Goal: Check status: Check status

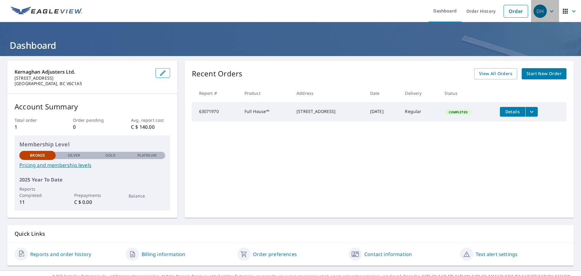
click at [548, 13] on icon "button" at bounding box center [551, 11] width 7 height 7
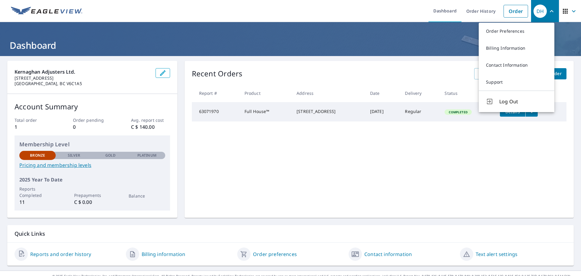
click at [562, 10] on icon "button" at bounding box center [565, 11] width 7 height 7
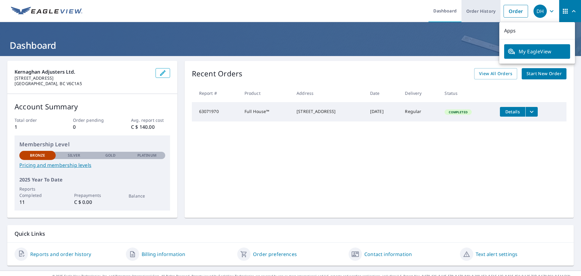
click at [490, 10] on link "Order History" at bounding box center [481, 11] width 39 height 22
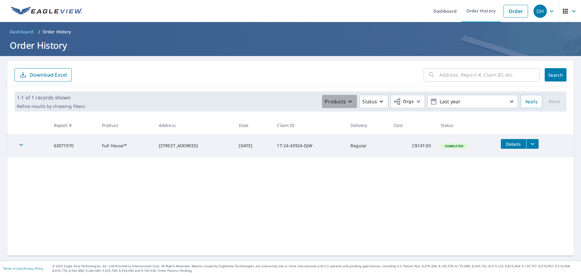
click at [339, 104] on p "Products" at bounding box center [335, 101] width 21 height 7
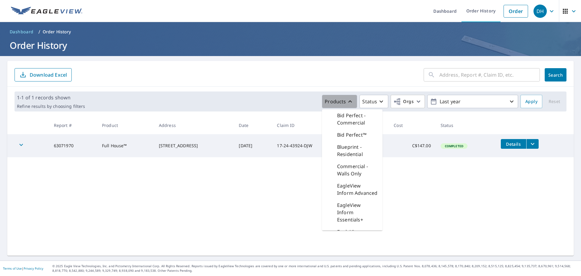
click at [338, 102] on p "Products" at bounding box center [335, 101] width 21 height 7
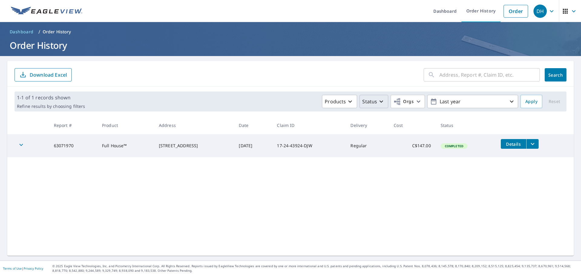
click at [369, 102] on p "Status" at bounding box center [369, 101] width 15 height 7
click at [401, 104] on span "Orgs" at bounding box center [403, 102] width 20 height 8
click at [313, 138] on label "[PERSON_NAME] - CAD" at bounding box center [317, 136] width 53 height 7
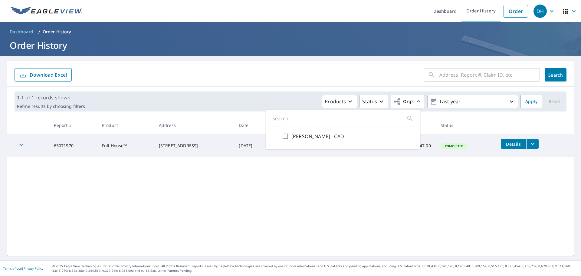
click at [289, 138] on input "[PERSON_NAME] - CAD" at bounding box center [285, 136] width 7 height 7
checkbox input "true"
click at [529, 102] on span "Apply" at bounding box center [531, 102] width 12 height 8
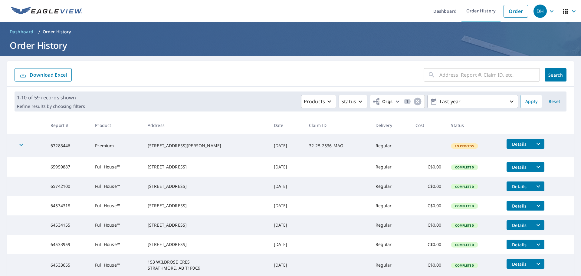
click at [535, 145] on icon "filesDropdownBtn-67283446" at bounding box center [538, 143] width 7 height 7
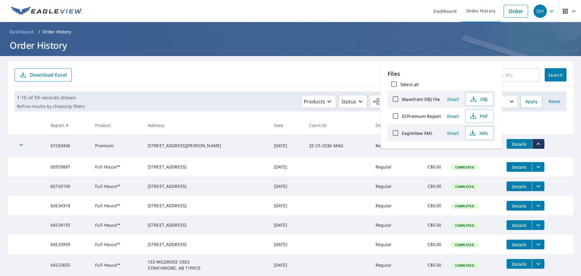
click at [535, 145] on icon "filesDropdownBtn-67283446" at bounding box center [538, 143] width 7 height 7
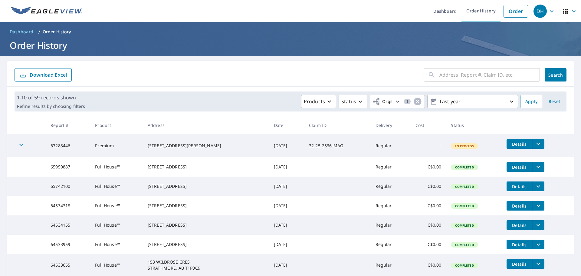
scroll to position [30, 0]
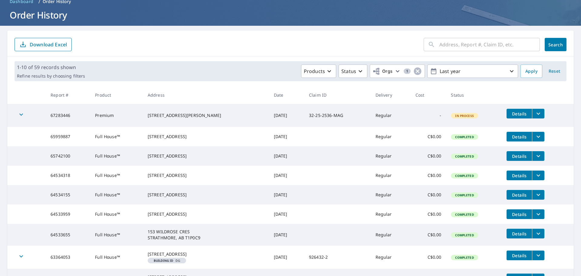
click at [538, 117] on icon "filesDropdownBtn-67283446" at bounding box center [538, 113] width 7 height 7
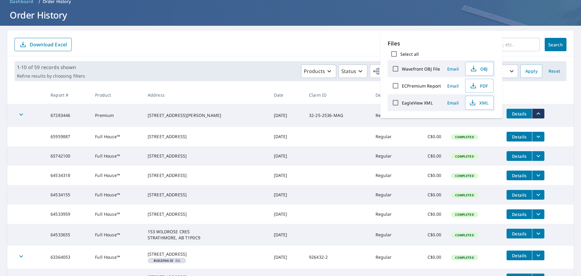
click at [518, 114] on span "Details" at bounding box center [519, 114] width 18 height 6
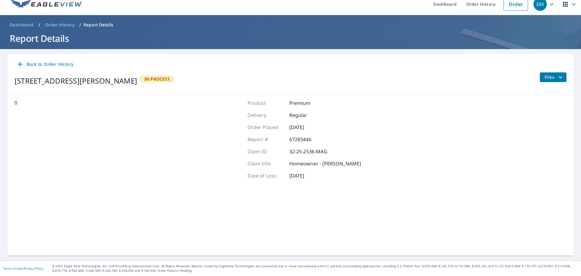
scroll to position [7, 0]
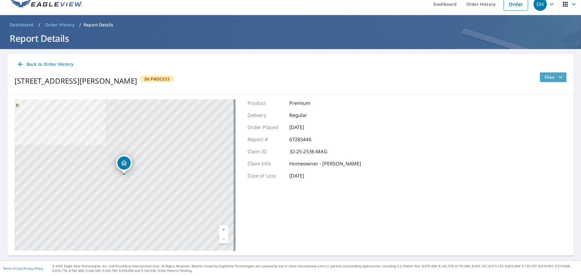
click at [557, 74] on icon "filesDropdownBtn-67283446" at bounding box center [560, 77] width 7 height 7
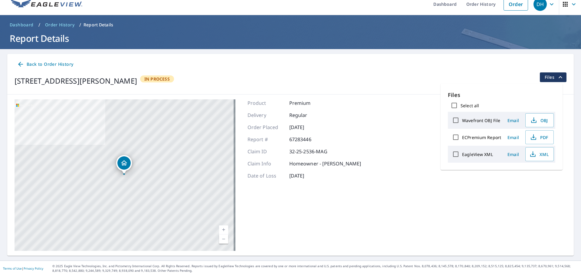
click at [557, 74] on icon "filesDropdownBtn-67283446" at bounding box center [560, 77] width 7 height 7
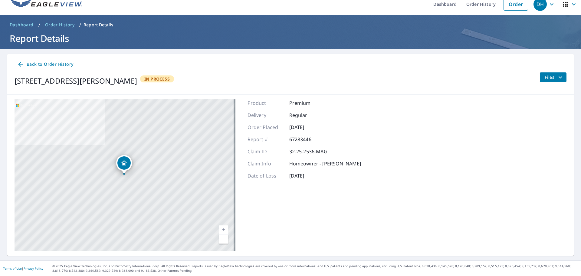
click at [545, 72] on div "Back to Order History 3004 MT [PERSON_NAME] CRANBROOK, [GEOGRAPHIC_DATA] V1C0A8…" at bounding box center [290, 74] width 567 height 41
click at [545, 77] on span "Files" at bounding box center [554, 77] width 19 height 7
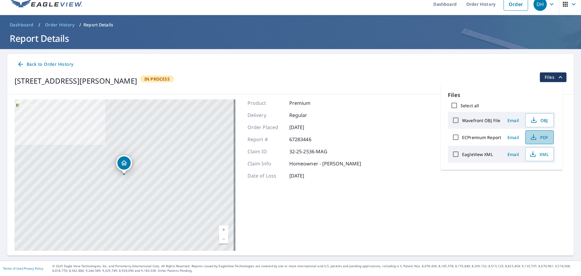
click at [538, 139] on span "PDF" at bounding box center [538, 136] width 19 height 7
click at [563, 5] on icon "button" at bounding box center [565, 4] width 5 height 5
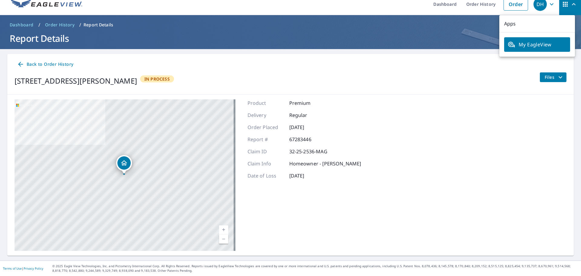
click at [552, 4] on span "DH" at bounding box center [545, 4] width 23 height 15
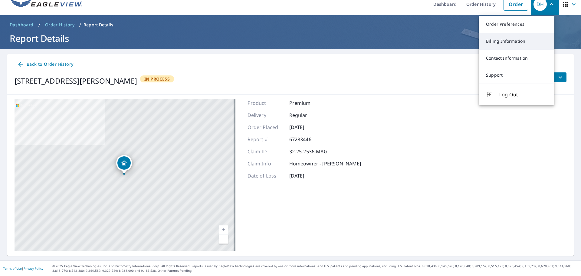
click at [522, 37] on link "Billing Information" at bounding box center [517, 41] width 76 height 17
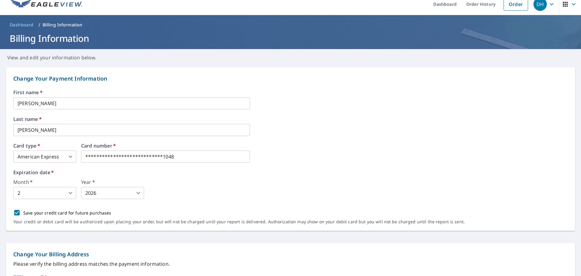
click at [548, 5] on icon "button" at bounding box center [551, 4] width 7 height 7
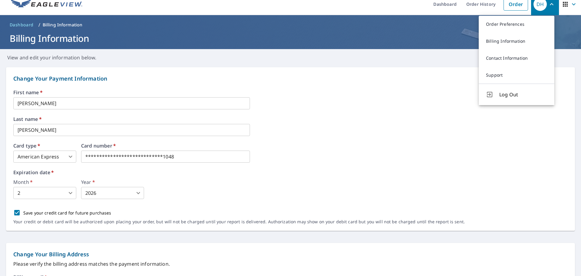
click at [405, 63] on form "**********" at bounding box center [290, 273] width 581 height 424
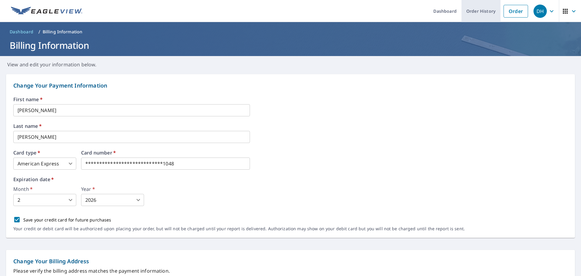
click at [478, 12] on link "Order History" at bounding box center [481, 11] width 39 height 22
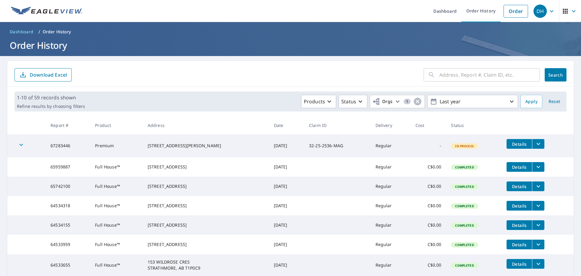
click at [537, 166] on icon "filesDropdownBtn-65959887" at bounding box center [538, 166] width 7 height 7
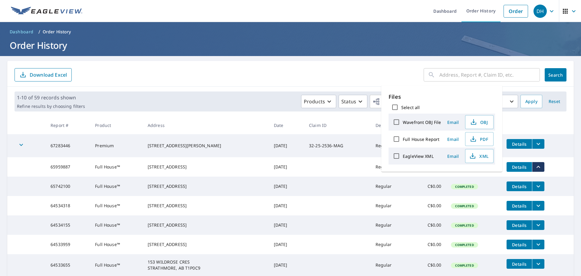
click at [537, 166] on icon "filesDropdownBtn-65959887" at bounding box center [538, 166] width 7 height 7
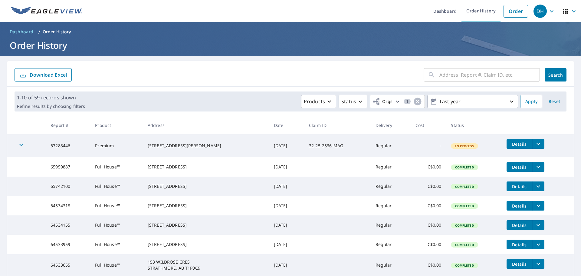
click at [537, 166] on icon "filesDropdownBtn-65959887" at bounding box center [538, 166] width 7 height 7
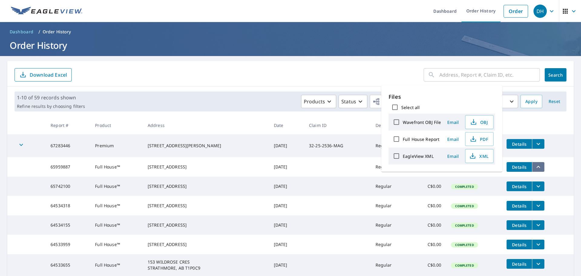
click at [537, 166] on icon "filesDropdownBtn-65959887" at bounding box center [538, 166] width 7 height 7
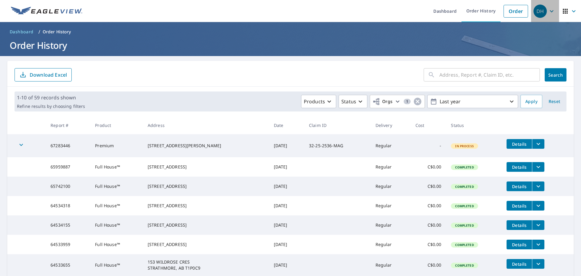
click at [541, 14] on div "DH" at bounding box center [540, 11] width 13 height 13
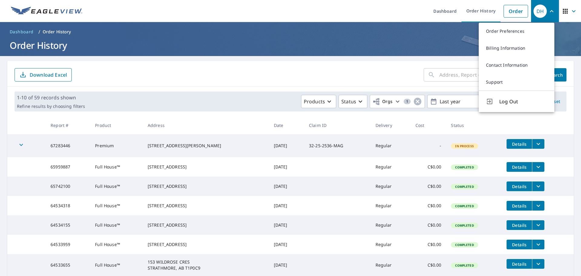
click at [536, 146] on icon "filesDropdownBtn-67283446" at bounding box center [538, 143] width 7 height 7
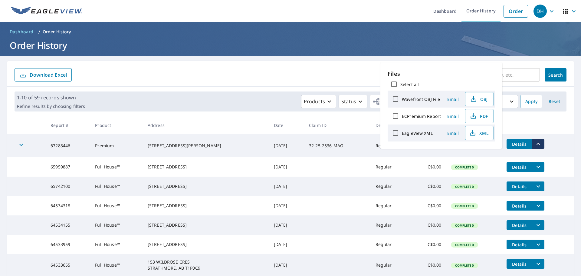
click at [319, 165] on td at bounding box center [337, 166] width 67 height 19
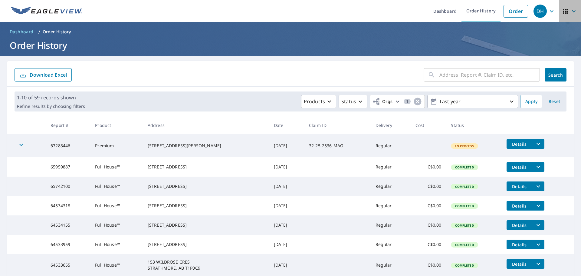
click at [563, 12] on icon "button" at bounding box center [565, 11] width 7 height 7
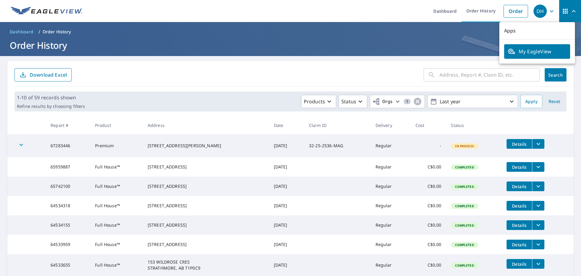
click at [548, 13] on icon "button" at bounding box center [551, 11] width 7 height 7
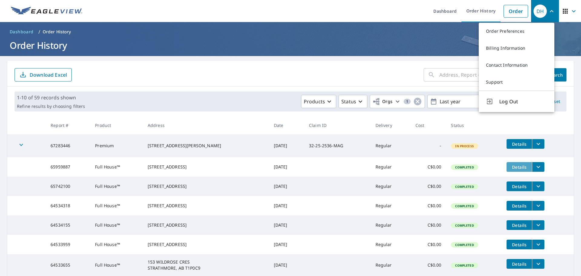
click at [512, 167] on span "Details" at bounding box center [519, 167] width 18 height 6
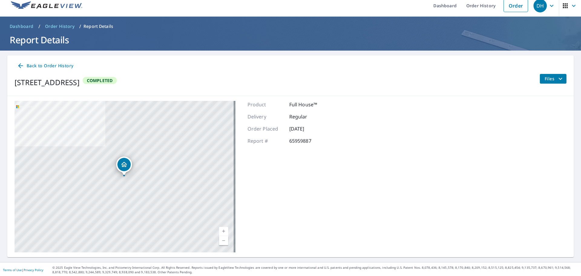
scroll to position [7, 0]
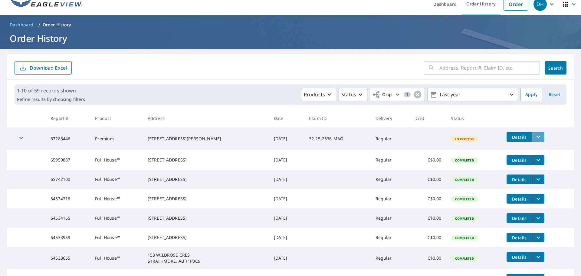
click at [536, 135] on icon "filesDropdownBtn-67283446" at bounding box center [538, 136] width 7 height 7
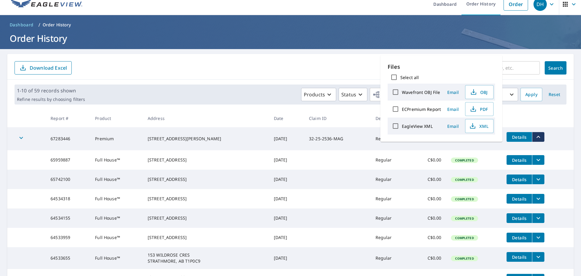
click at [537, 136] on icon "filesDropdownBtn-67283446" at bounding box center [538, 136] width 7 height 7
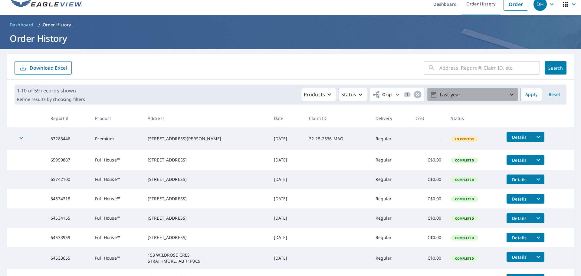
click at [448, 97] on p "Last year" at bounding box center [472, 94] width 71 height 11
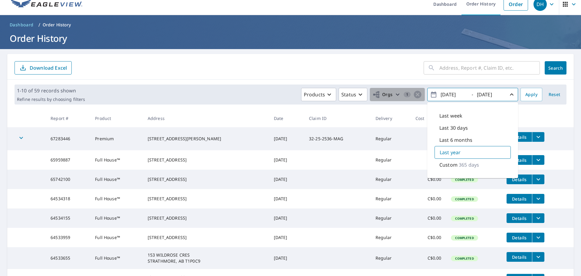
click at [388, 99] on button "Orgs 1" at bounding box center [397, 94] width 55 height 13
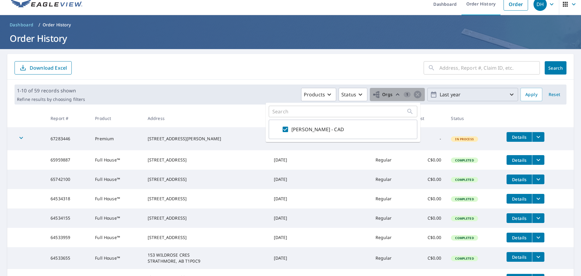
click at [388, 99] on button "Orgs 1" at bounding box center [397, 94] width 55 height 13
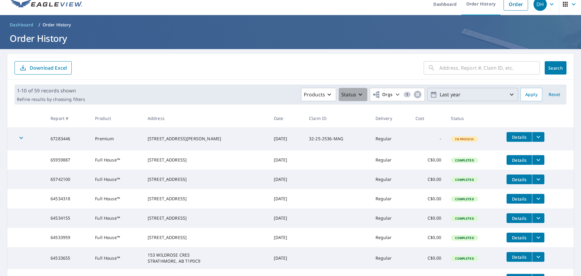
click at [346, 97] on p "Status" at bounding box center [348, 94] width 15 height 7
click at [306, 96] on p "Products" at bounding box center [314, 94] width 21 height 7
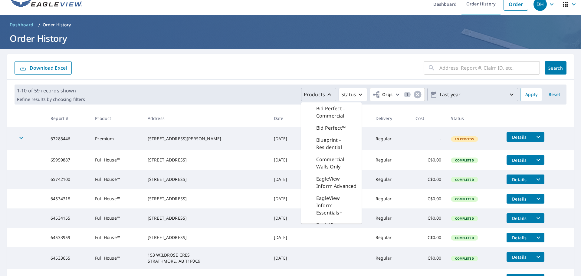
click at [306, 96] on p "Products" at bounding box center [314, 94] width 21 height 7
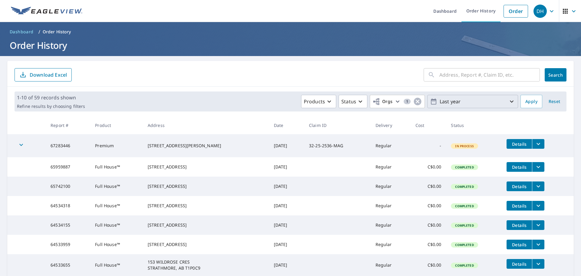
click at [22, 31] on span "Dashboard" at bounding box center [22, 32] width 24 height 6
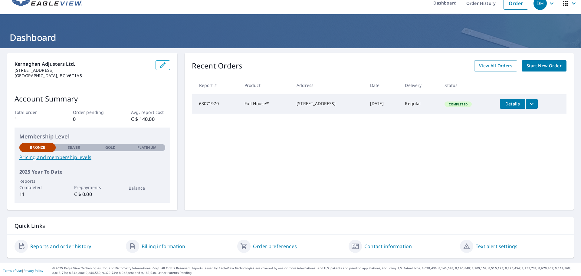
scroll to position [10, 0]
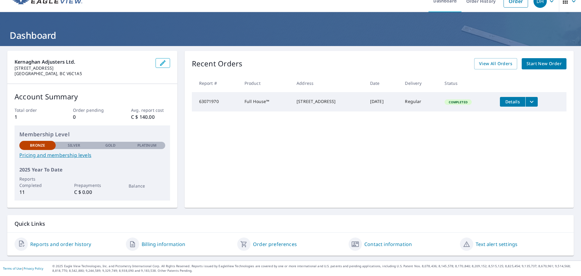
click at [155, 245] on link "Billing information" at bounding box center [164, 243] width 44 height 7
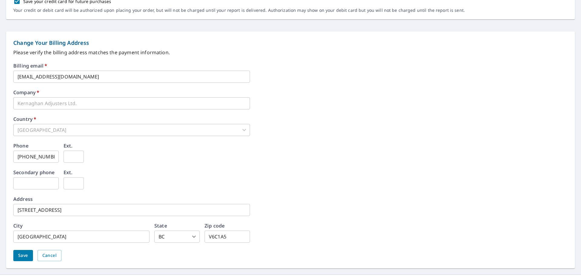
scroll to position [232, 0]
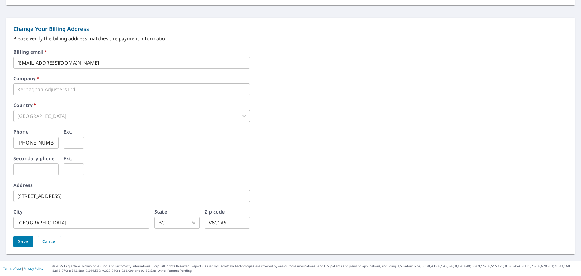
click at [29, 239] on button "Save" at bounding box center [23, 241] width 20 height 11
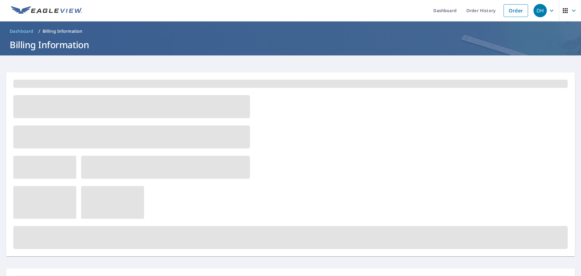
scroll to position [0, 0]
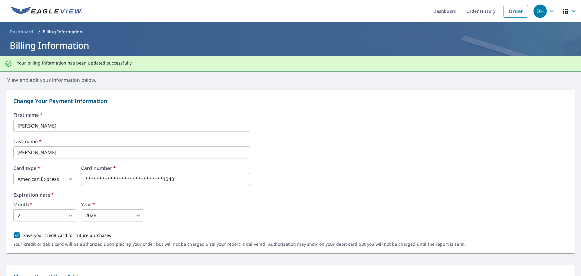
click at [36, 27] on ol "Dashboard / Billing Information" at bounding box center [290, 32] width 567 height 10
click at [29, 32] on span "Dashboard" at bounding box center [22, 32] width 24 height 6
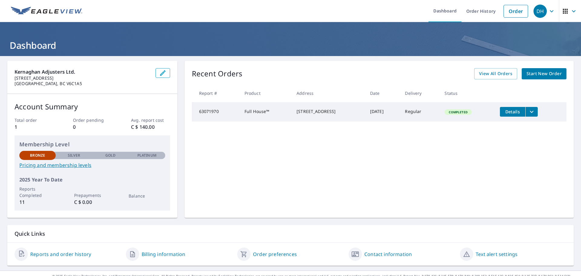
click at [563, 13] on icon "button" at bounding box center [565, 11] width 5 height 5
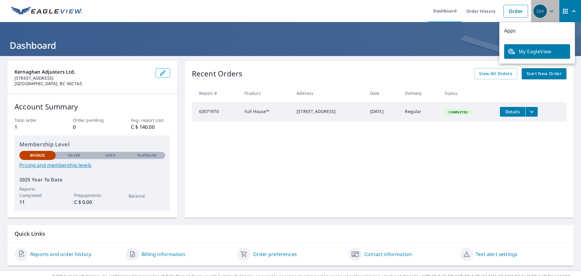
click at [548, 12] on icon "button" at bounding box center [551, 11] width 7 height 7
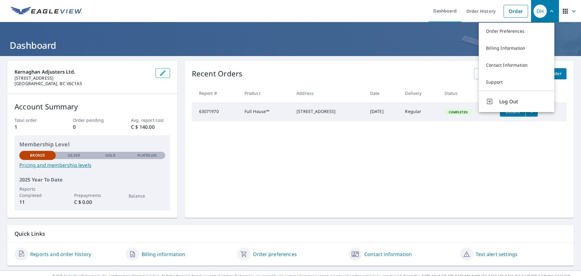
drag, startPoint x: 407, startPoint y: 162, endPoint x: 404, endPoint y: 165, distance: 4.3
click at [405, 164] on div "Recent Orders View All Orders Start New Order Report # Product Address Date Del…" at bounding box center [379, 139] width 389 height 157
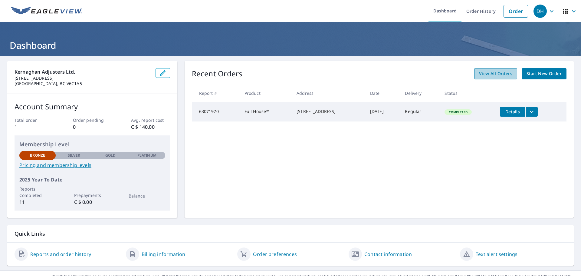
click at [497, 72] on span "View All Orders" at bounding box center [495, 74] width 33 height 8
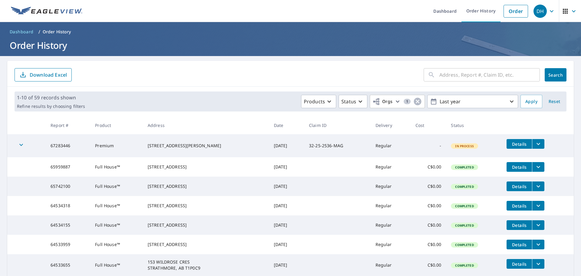
click at [535, 143] on icon "filesDropdownBtn-67283446" at bounding box center [538, 143] width 7 height 7
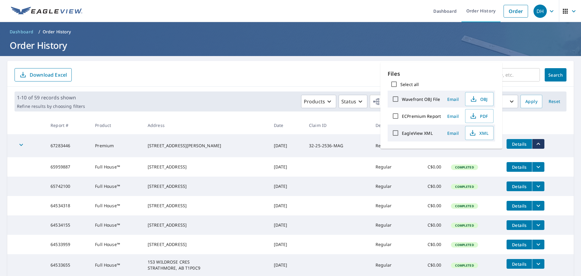
click at [535, 143] on icon "filesDropdownBtn-67283446" at bounding box center [538, 143] width 7 height 7
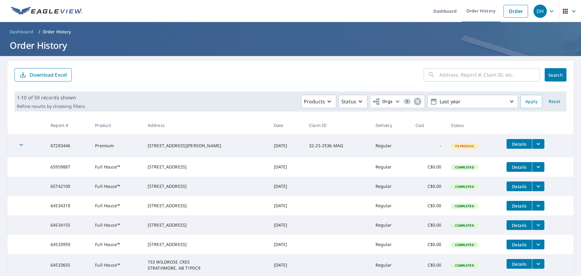
click at [21, 146] on icon "button" at bounding box center [21, 145] width 4 height 2
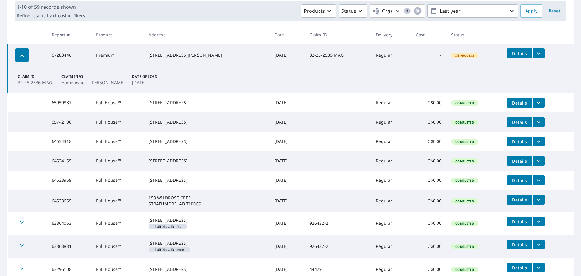
scroll to position [91, 0]
click at [24, 112] on td at bounding box center [27, 102] width 39 height 19
click at [26, 107] on td at bounding box center [27, 102] width 39 height 19
click at [546, 102] on td "Details" at bounding box center [538, 102] width 72 height 19
click at [543, 101] on td "Details" at bounding box center [538, 102] width 72 height 19
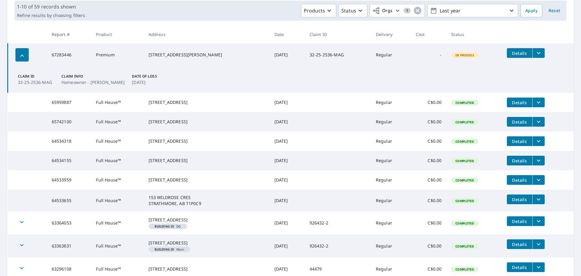
click at [541, 101] on button "filesDropdownBtn-65959887" at bounding box center [538, 102] width 12 height 10
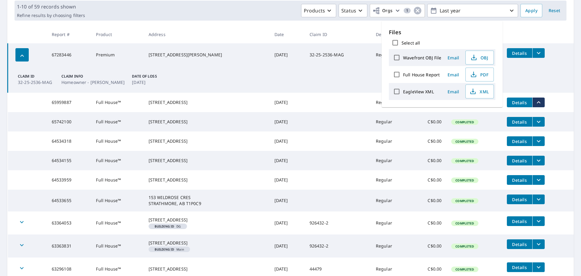
click at [541, 101] on button "filesDropdownBtn-65959887" at bounding box center [538, 102] width 12 height 10
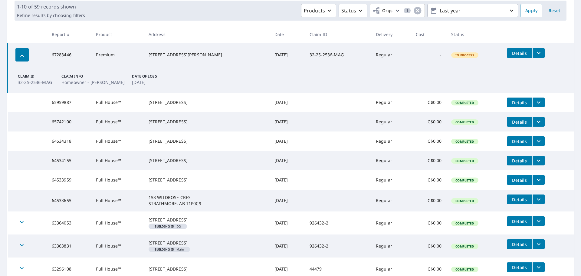
scroll to position [0, 0]
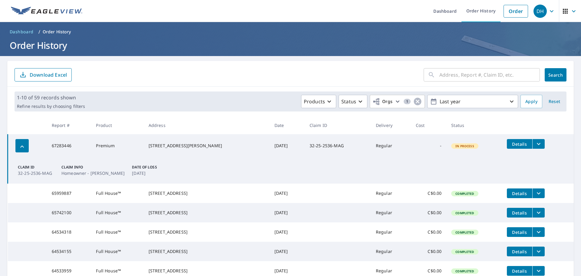
click at [53, 144] on td "67283446" at bounding box center [69, 145] width 44 height 23
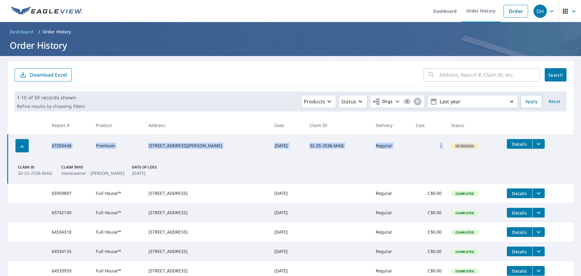
drag, startPoint x: 50, startPoint y: 145, endPoint x: 480, endPoint y: 146, distance: 430.0
click at [480, 146] on tr "67283446 Premium 3004 MT [PERSON_NAME] CRANBROOK, BC V1C0A8 [DATE] 32-25-2536-M…" at bounding box center [291, 145] width 566 height 23
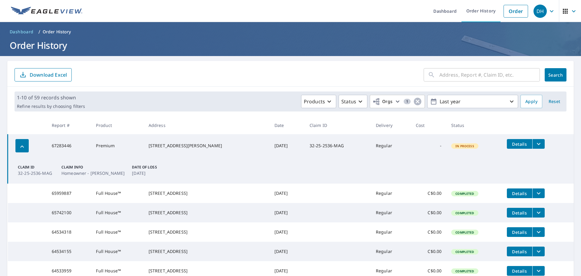
click at [47, 127] on th "Report #" at bounding box center [69, 125] width 44 height 18
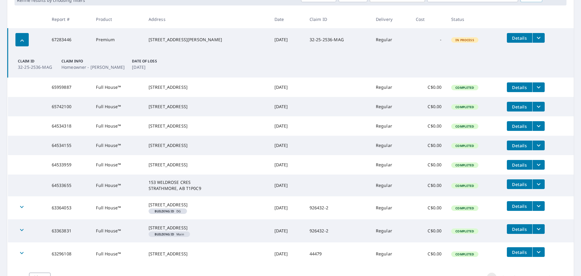
scroll to position [151, 0]
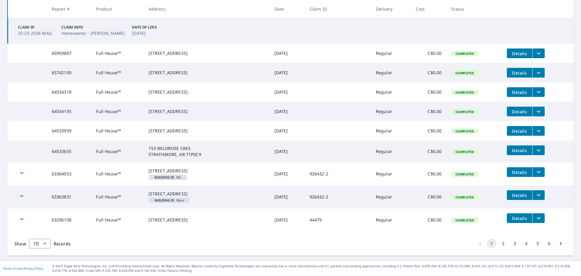
click at [325, 176] on td "926432-2" at bounding box center [338, 173] width 66 height 23
drag, startPoint x: 325, startPoint y: 229, endPoint x: 311, endPoint y: 228, distance: 14.0
click at [311, 228] on td "44479" at bounding box center [338, 219] width 66 height 23
copy td "44479"
